Goal: Task Accomplishment & Management: Use online tool/utility

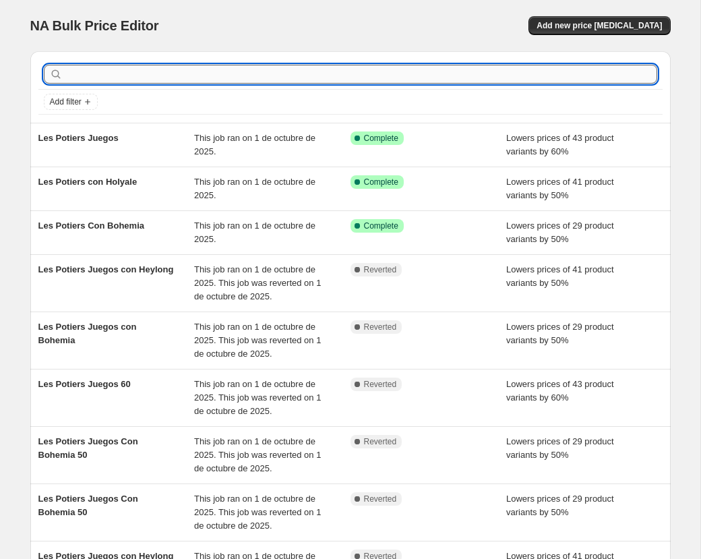
click at [100, 83] on input "text" at bounding box center [361, 74] width 592 height 19
type input "velas"
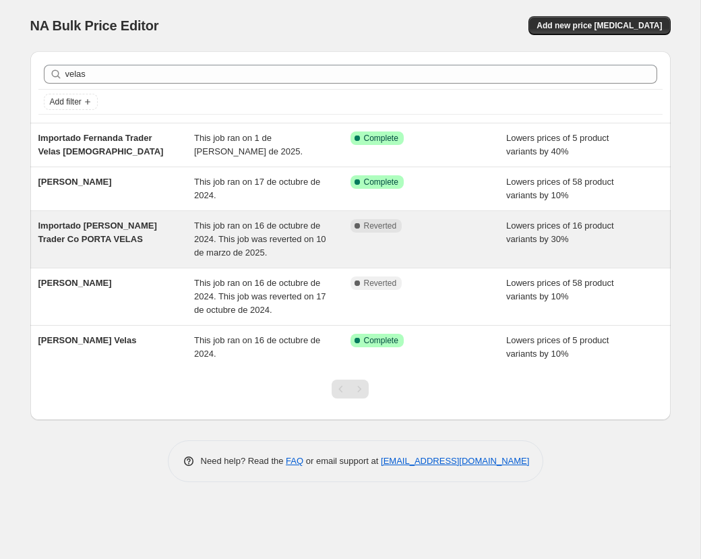
click at [53, 227] on span "Importado [PERSON_NAME] Trader Co PORTA VELAS" at bounding box center [97, 232] width 119 height 24
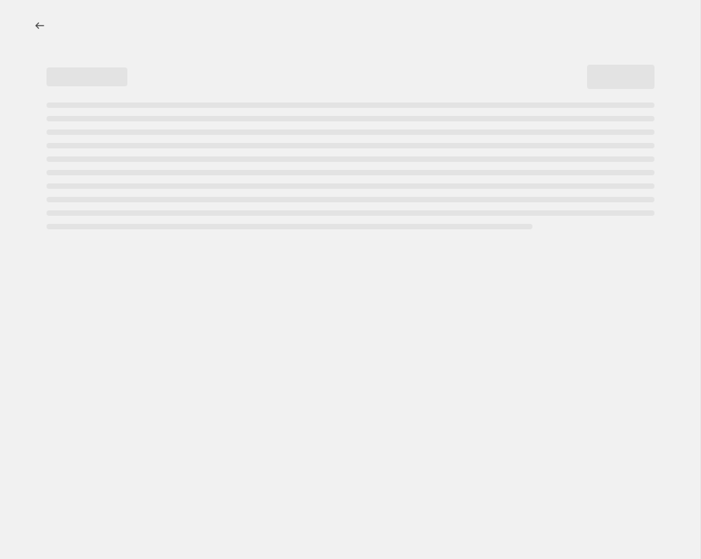
select select "percentage"
select select "collection"
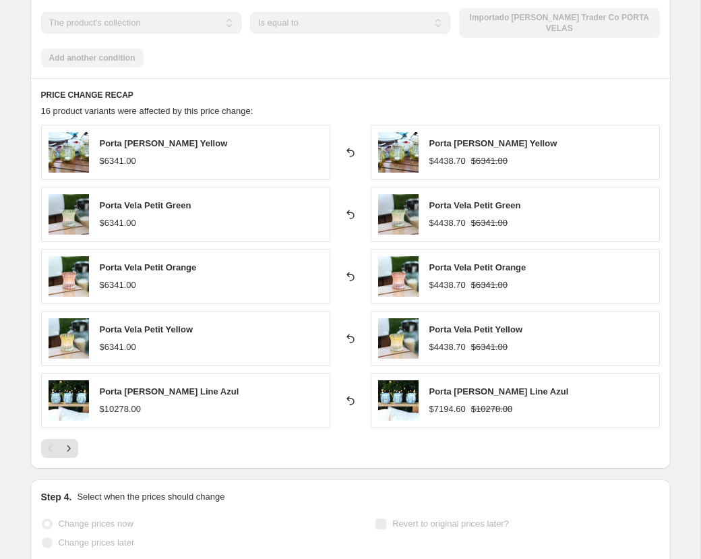
scroll to position [944, 0]
click at [72, 441] on icon "Next" at bounding box center [68, 447] width 13 height 13
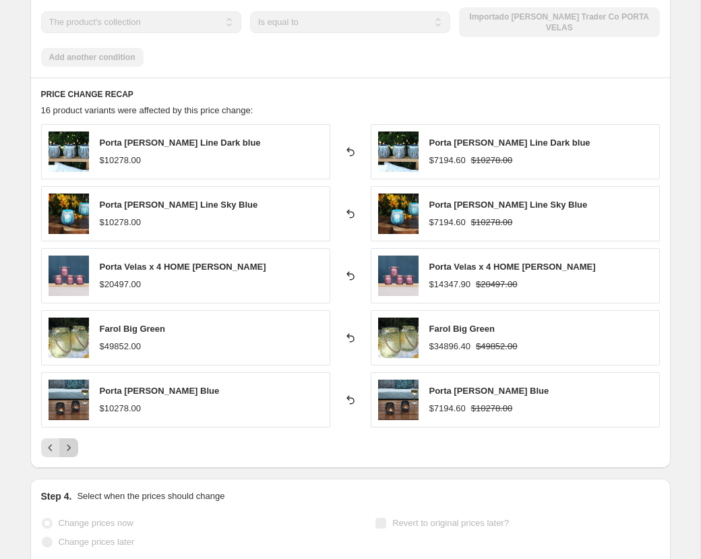
click at [70, 441] on icon "Next" at bounding box center [68, 447] width 13 height 13
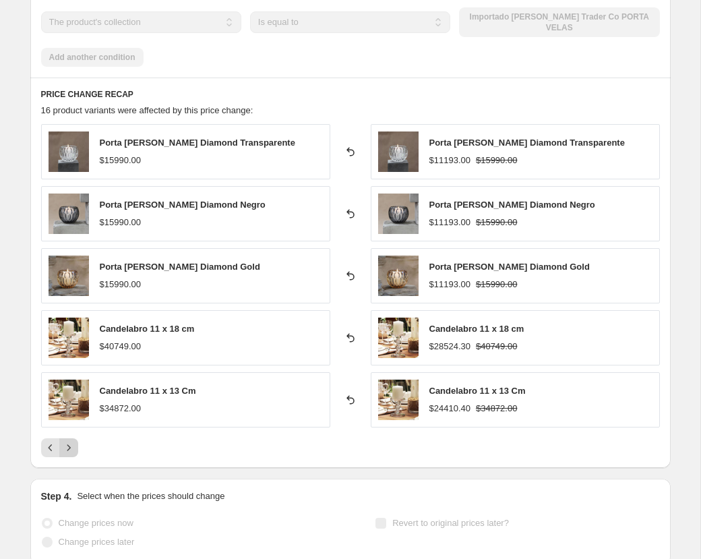
click at [70, 441] on icon "Next" at bounding box center [68, 447] width 13 height 13
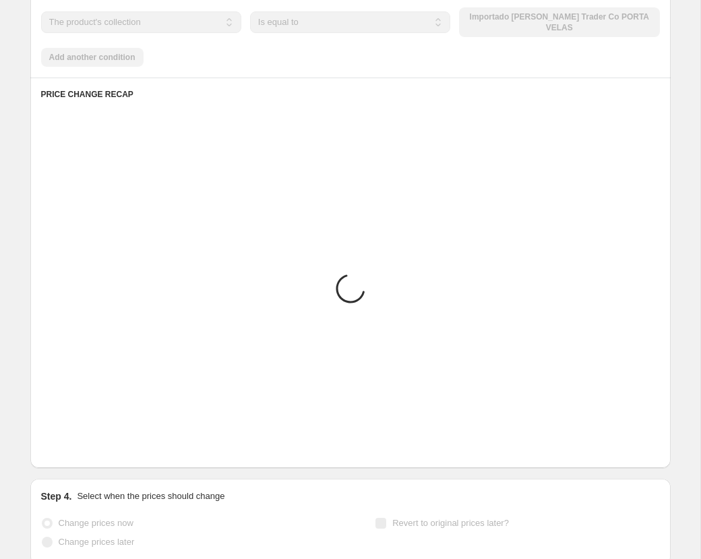
scroll to position [751, 0]
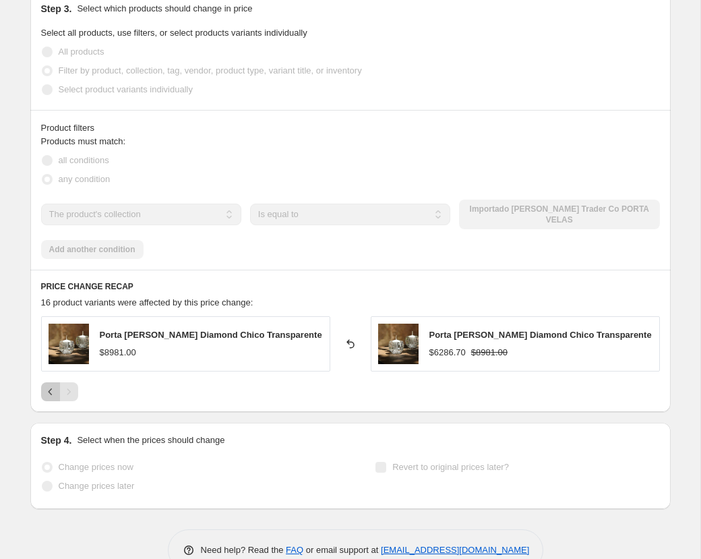
click at [48, 385] on icon "Previous" at bounding box center [50, 391] width 13 height 13
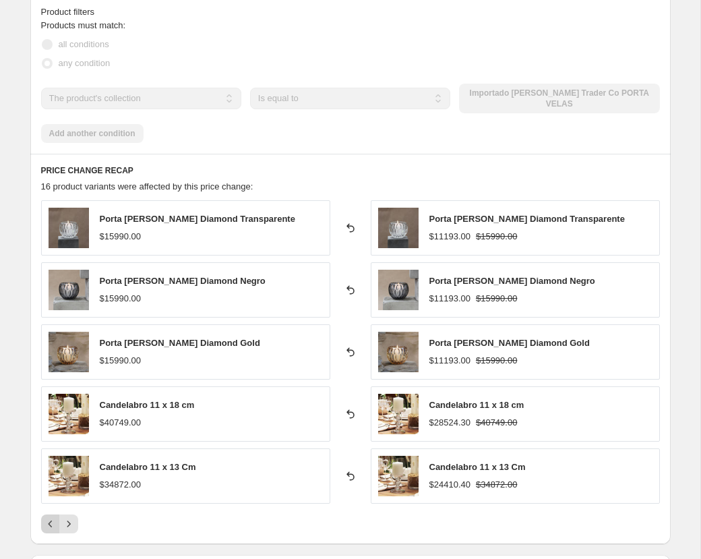
scroll to position [869, 0]
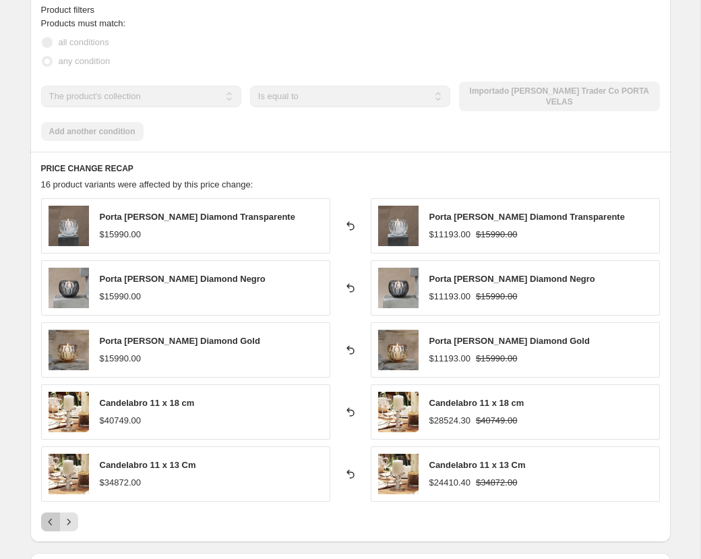
click at [50, 515] on icon "Previous" at bounding box center [50, 521] width 13 height 13
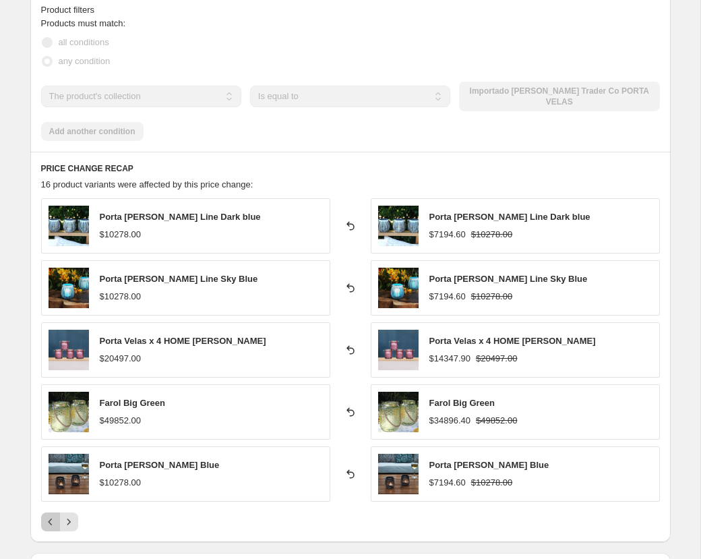
click at [49, 515] on icon "Previous" at bounding box center [50, 521] width 13 height 13
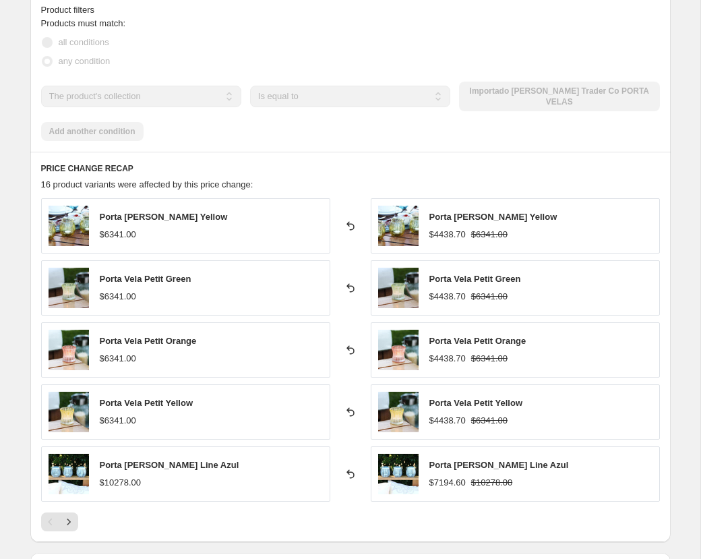
click at [48, 512] on div "Pagination" at bounding box center [50, 521] width 19 height 19
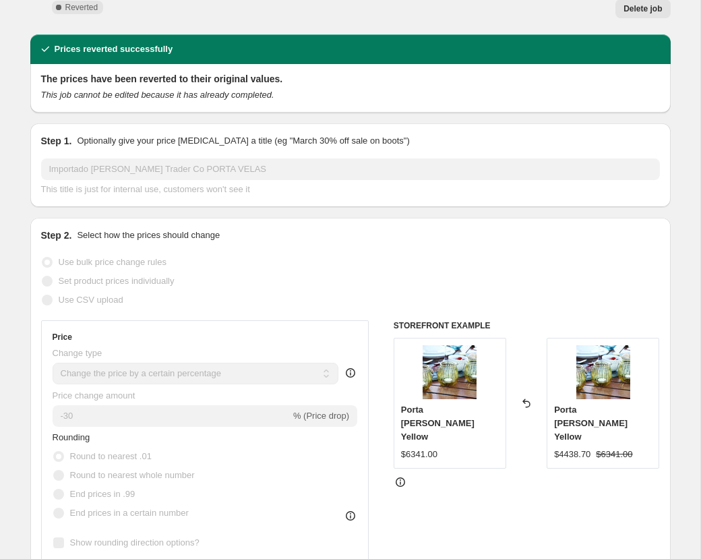
scroll to position [0, 0]
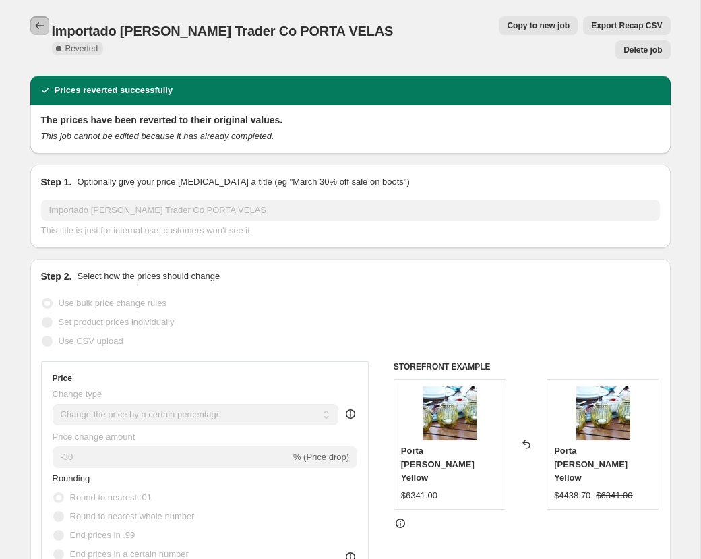
click at [37, 25] on icon "Price change jobs" at bounding box center [39, 25] width 13 height 13
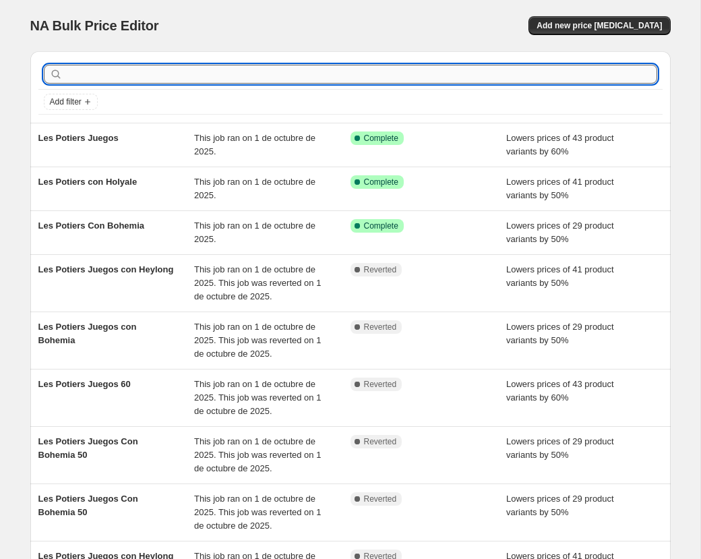
click at [126, 74] on input "text" at bounding box center [361, 74] width 592 height 19
type input "velas"
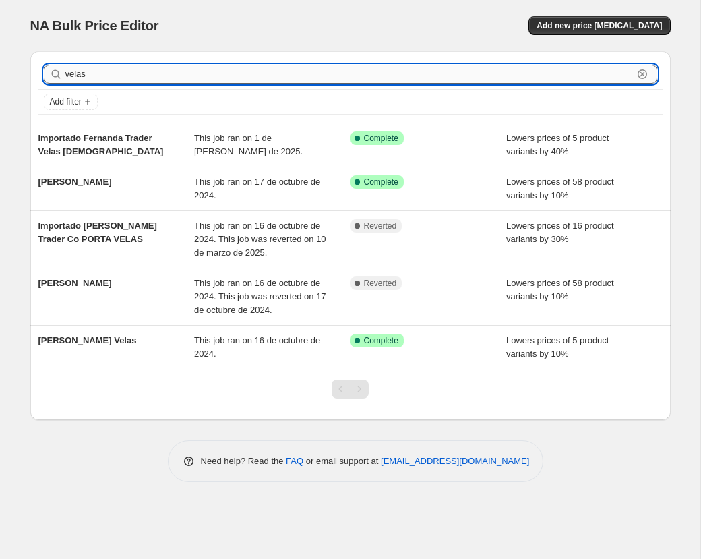
click at [103, 75] on input "velas" at bounding box center [348, 74] width 567 height 19
click at [642, 74] on icon "button" at bounding box center [642, 74] width 5 height 5
